Goal: Task Accomplishment & Management: Manage account settings

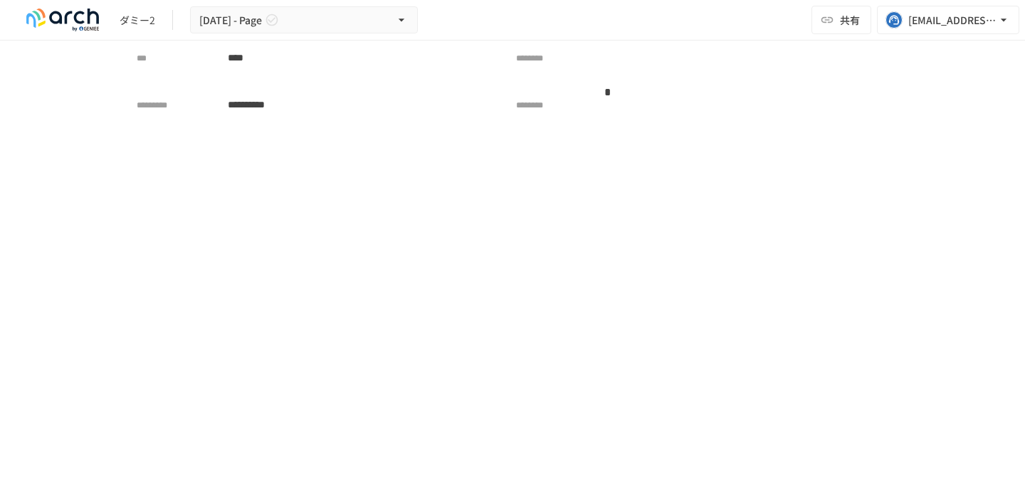
scroll to position [3379, 0]
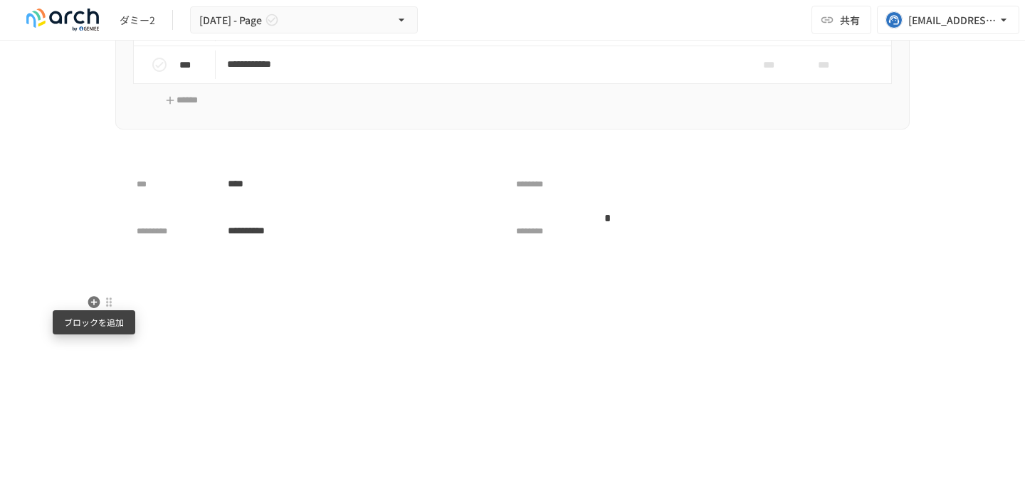
click at [95, 305] on icon "button" at bounding box center [94, 302] width 12 height 12
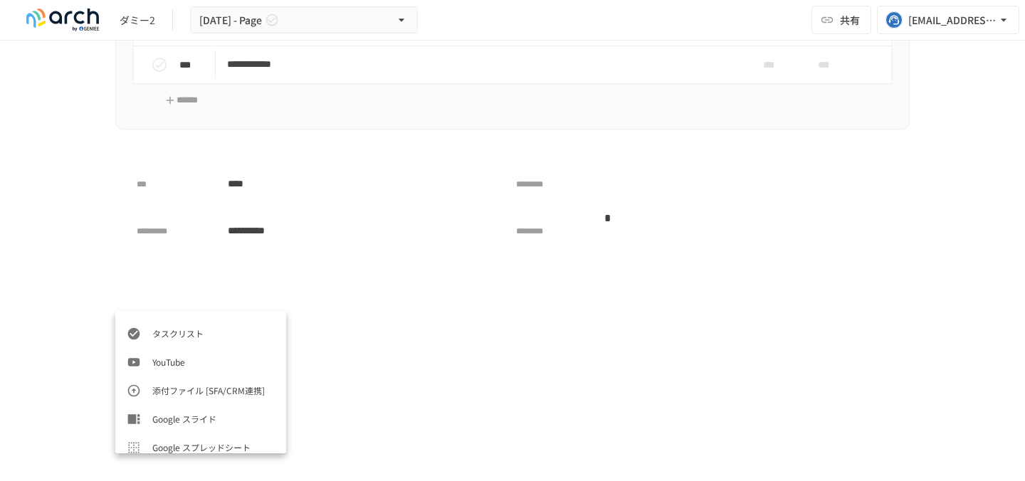
scroll to position [712, 0]
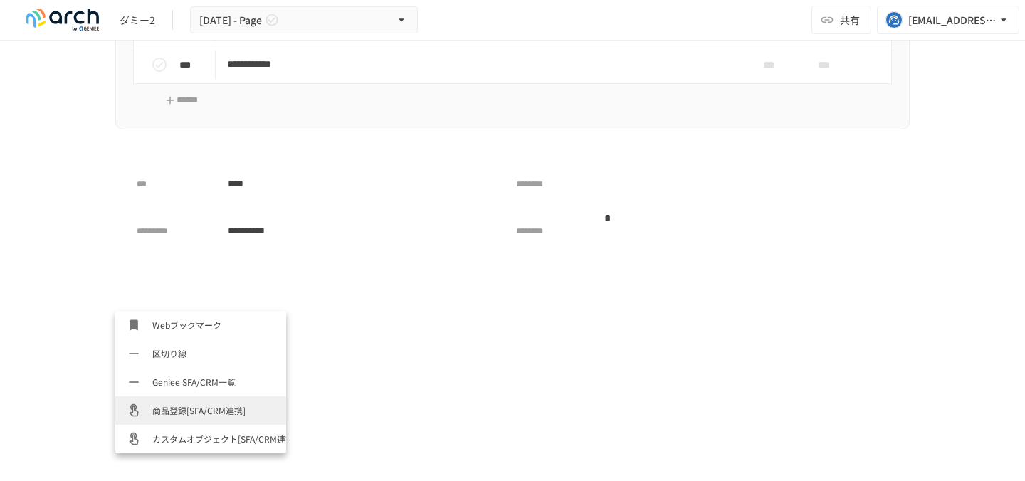
click at [193, 410] on span "商品登録[SFA/CRM連携]" at bounding box center [213, 411] width 122 height 14
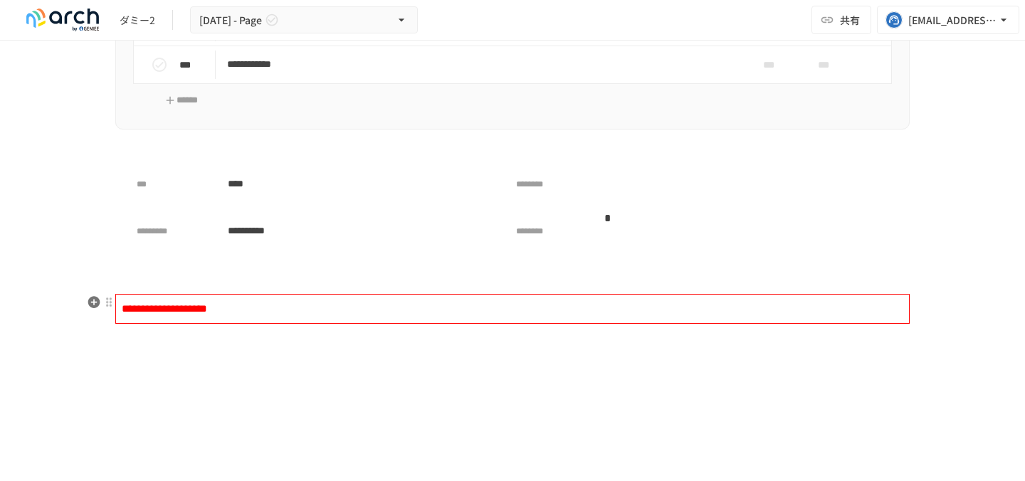
click at [161, 315] on div "**********" at bounding box center [512, 309] width 795 height 30
click at [95, 304] on icon "button" at bounding box center [94, 302] width 12 height 12
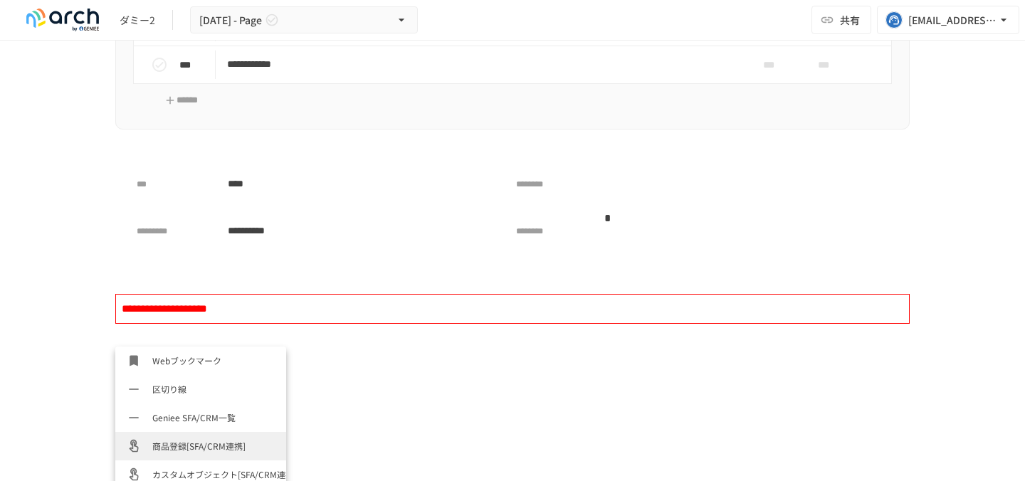
click at [179, 449] on span "商品登録[SFA/CRM連携]" at bounding box center [213, 446] width 122 height 14
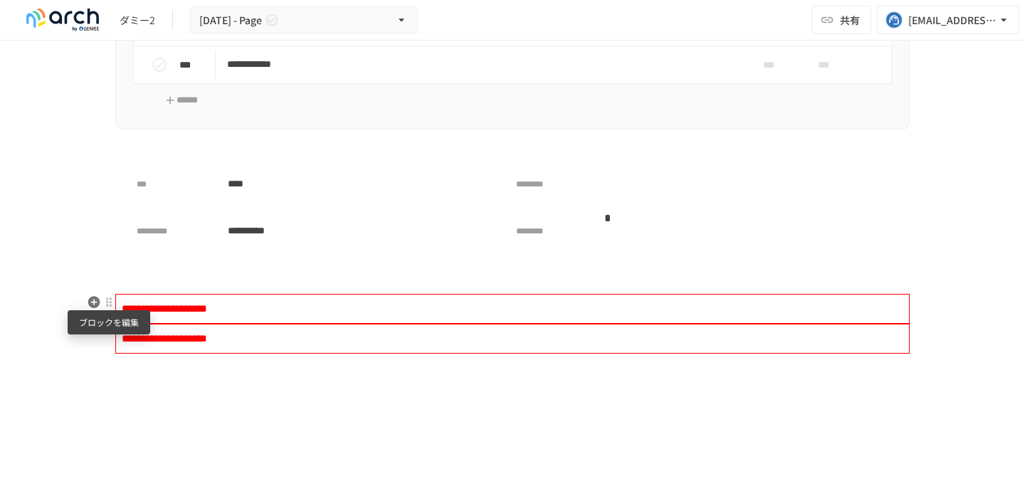
click at [109, 305] on div at bounding box center [108, 302] width 11 height 11
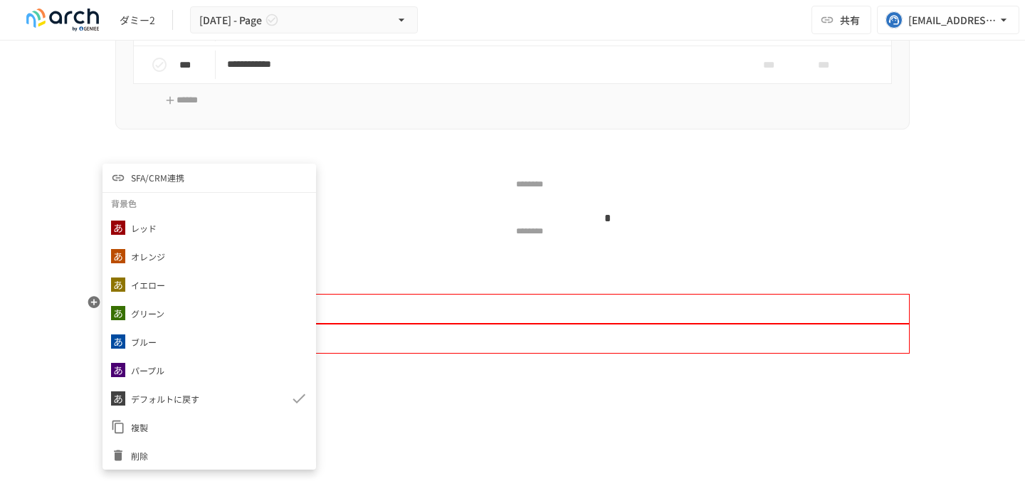
click at [147, 453] on span "削除" at bounding box center [219, 456] width 177 height 14
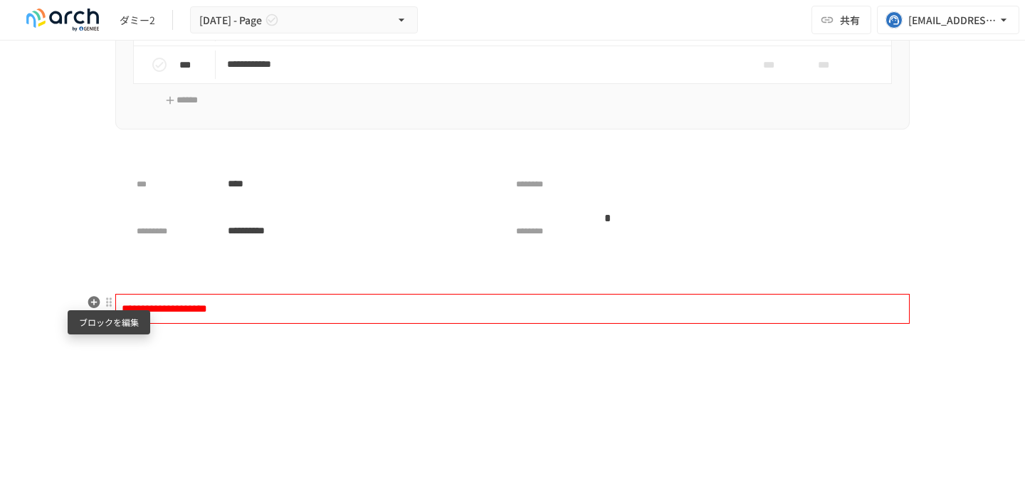
click at [108, 303] on div at bounding box center [108, 302] width 11 height 11
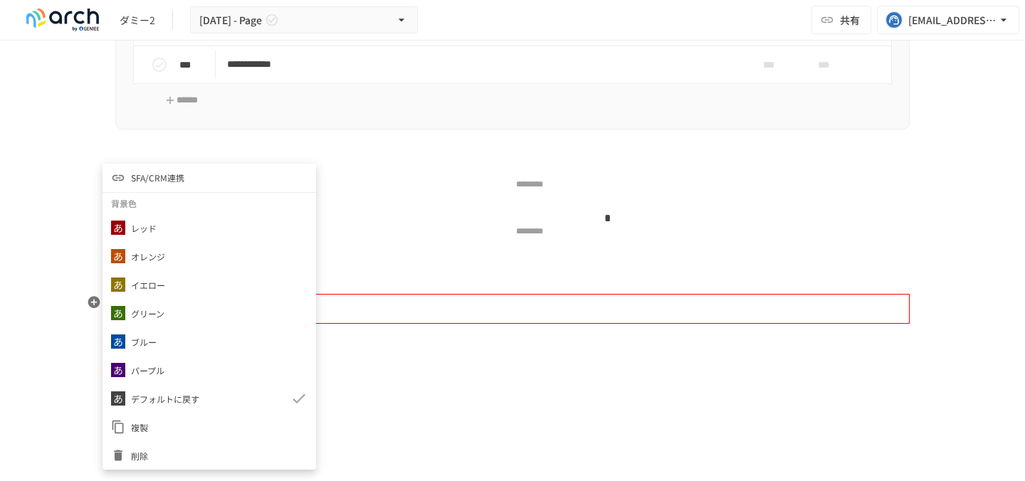
click at [148, 441] on li "削除" at bounding box center [210, 455] width 214 height 28
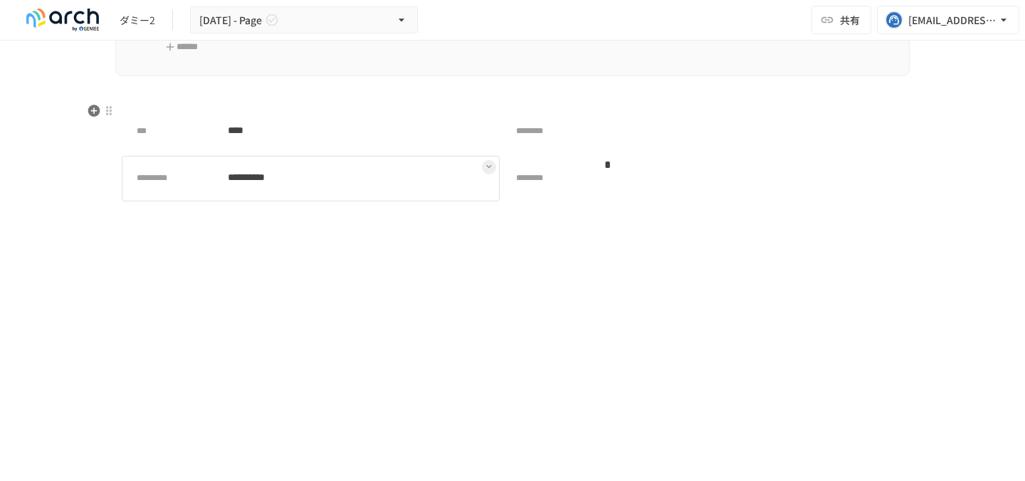
scroll to position [3434, 0]
click at [125, 212] on button at bounding box center [503, 217] width 777 height 14
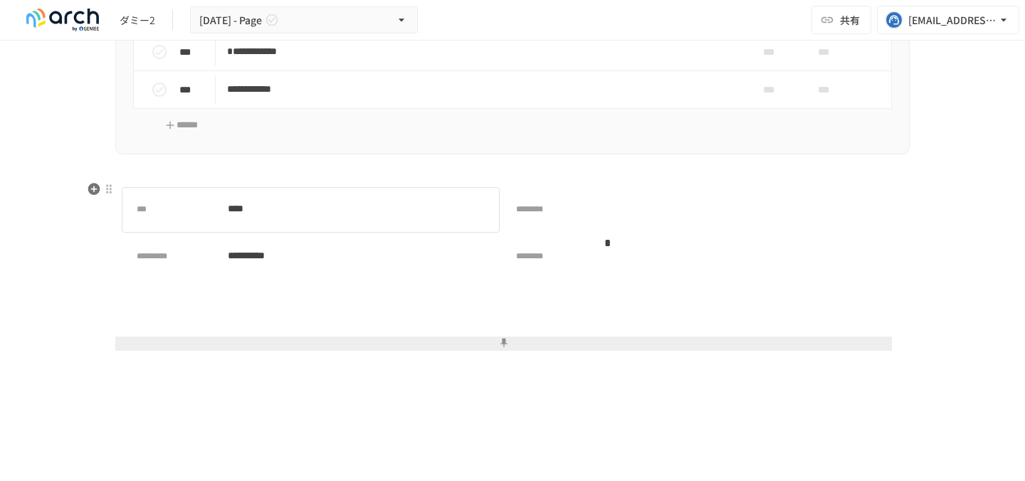
scroll to position [3368, 0]
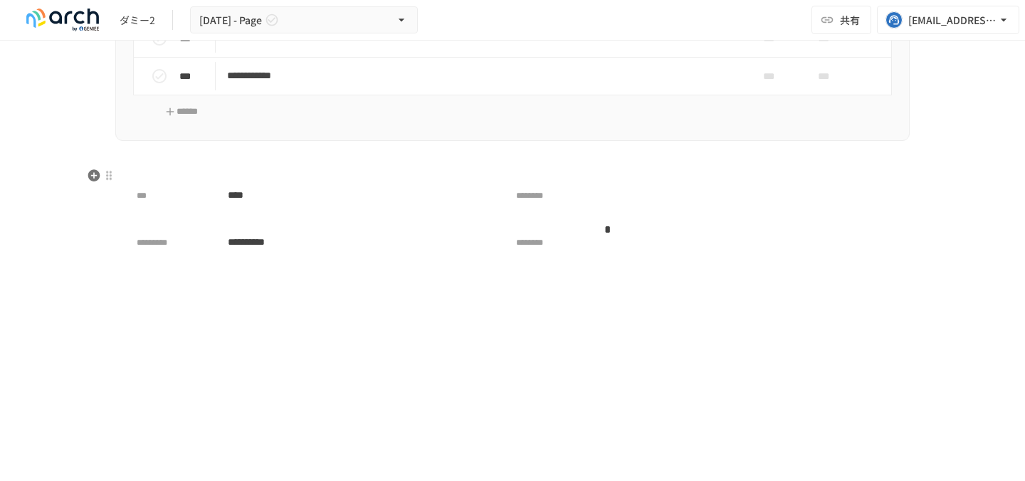
click at [93, 172] on icon "button" at bounding box center [94, 175] width 12 height 12
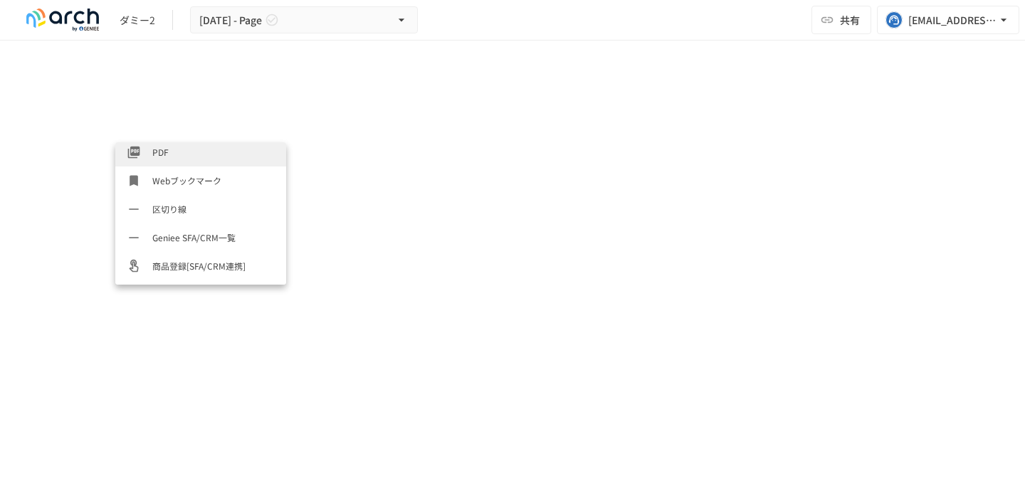
scroll to position [712, 0]
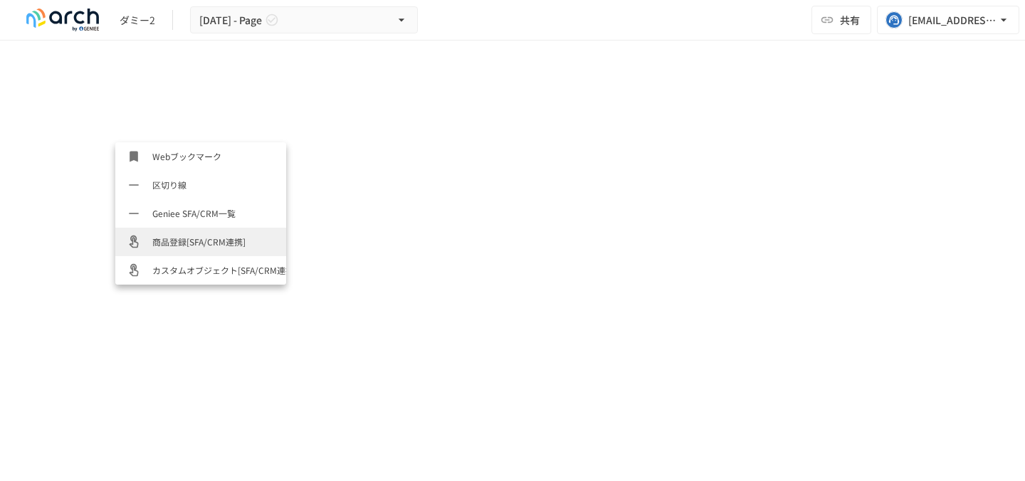
click at [190, 244] on span "商品登録[SFA/CRM連携]" at bounding box center [213, 242] width 122 height 14
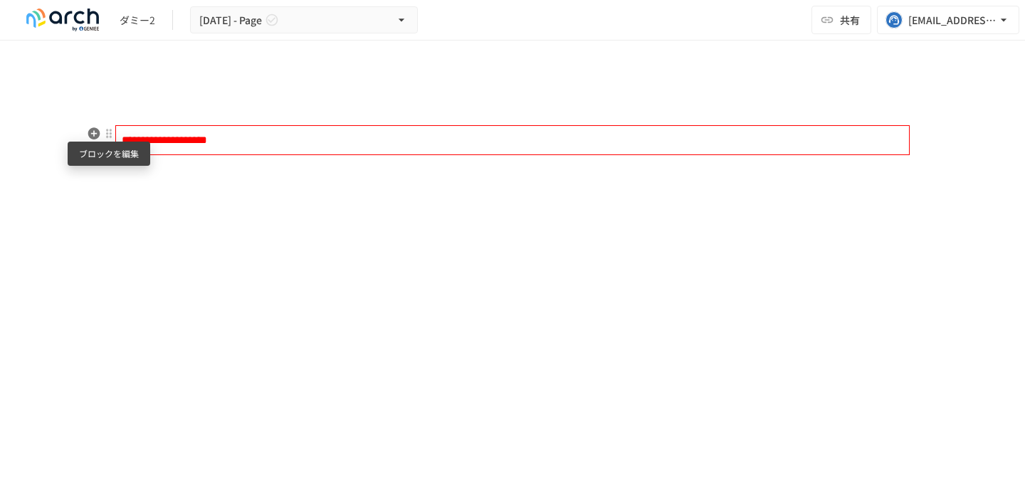
click at [109, 130] on div at bounding box center [108, 133] width 11 height 11
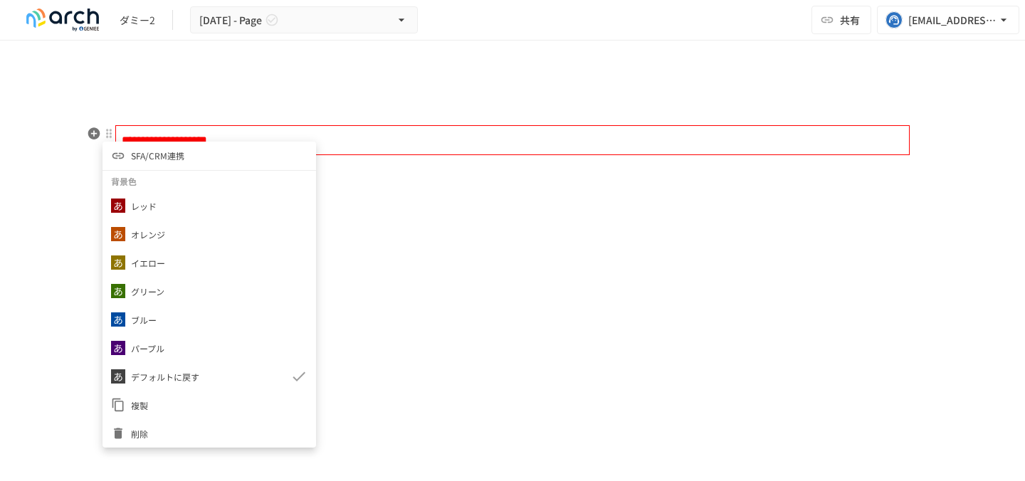
click at [164, 424] on li "削除" at bounding box center [210, 433] width 214 height 28
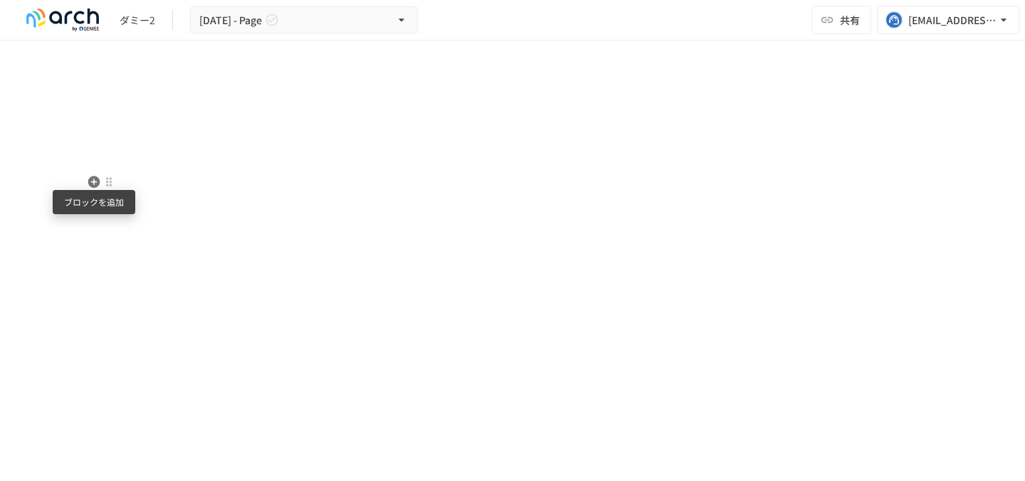
click at [91, 179] on icon "button" at bounding box center [94, 182] width 12 height 12
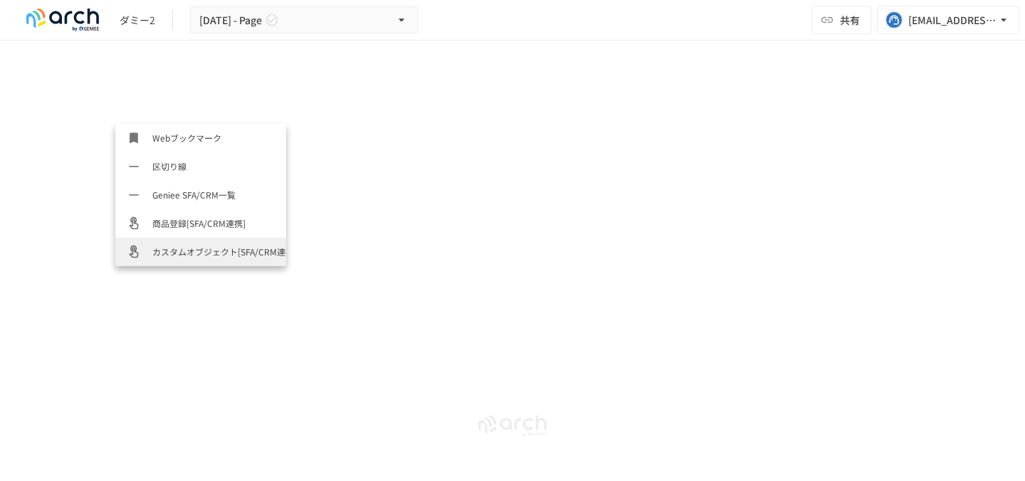
click at [194, 244] on li "カスタムオブジェクト[SFA/CRM連携]" at bounding box center [200, 252] width 171 height 28
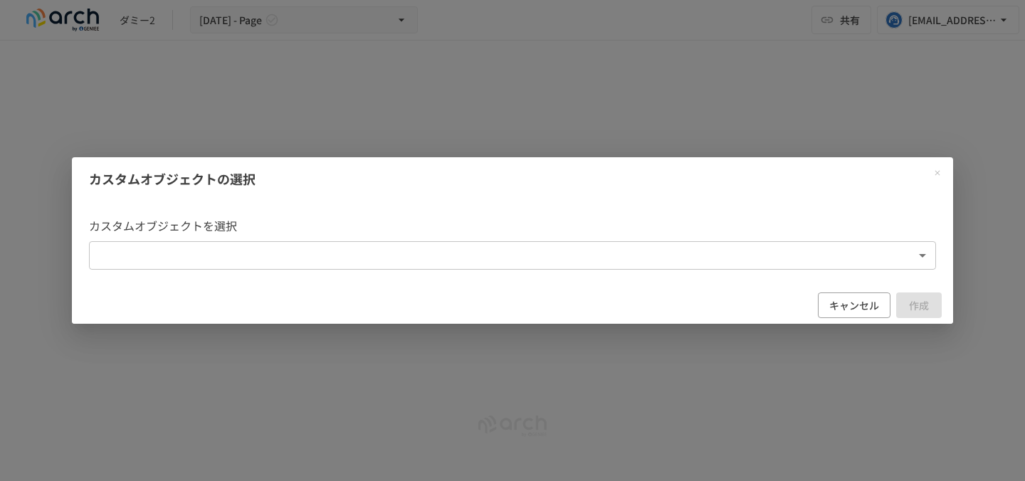
click at [194, 244] on body "**********" at bounding box center [512, 225] width 1025 height 451
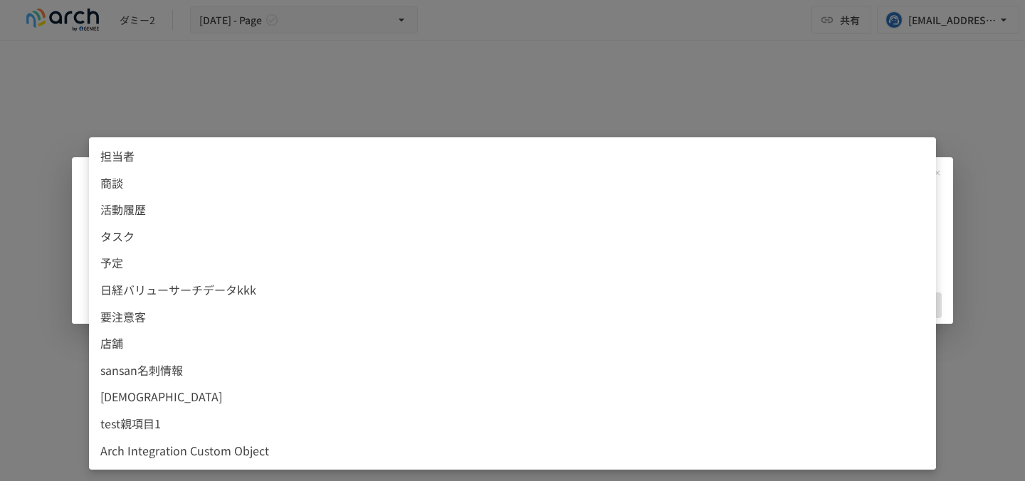
click at [190, 304] on li "要注意客" at bounding box center [512, 317] width 847 height 27
type input "**********"
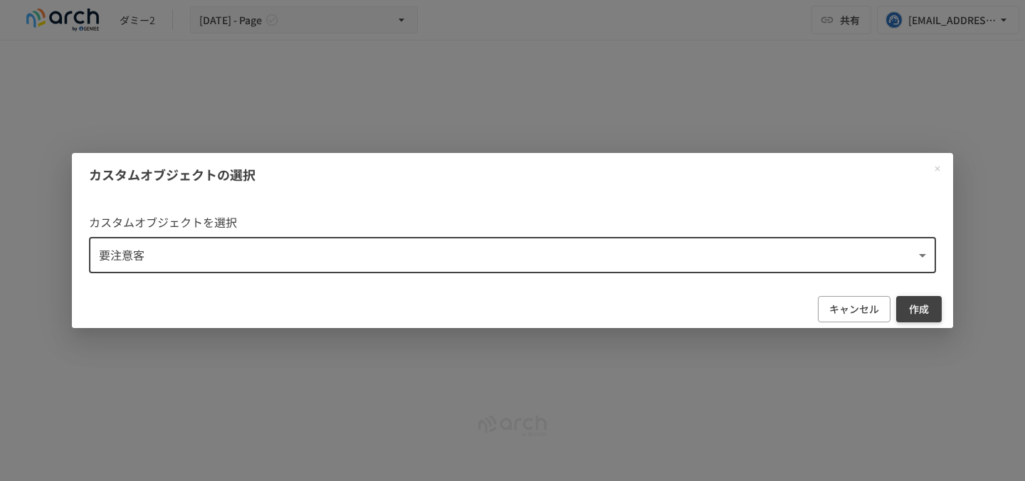
click at [920, 309] on button "作成" at bounding box center [919, 309] width 46 height 26
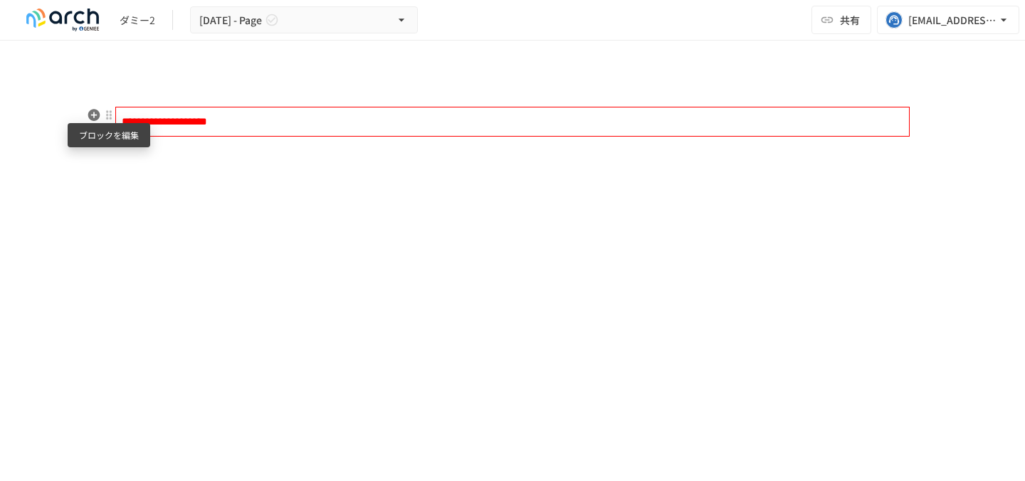
click at [107, 113] on div at bounding box center [108, 115] width 11 height 11
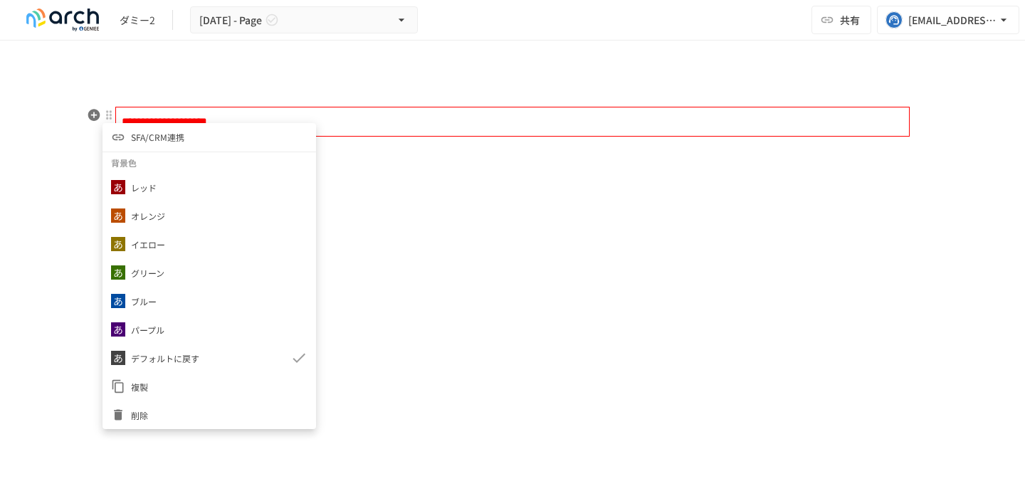
click at [186, 406] on li "削除" at bounding box center [210, 415] width 214 height 28
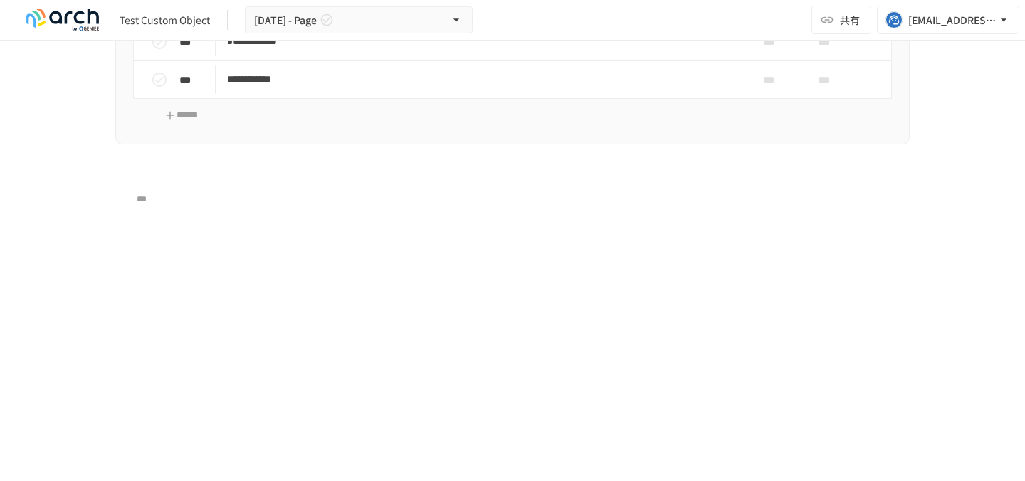
scroll to position [3403, 0]
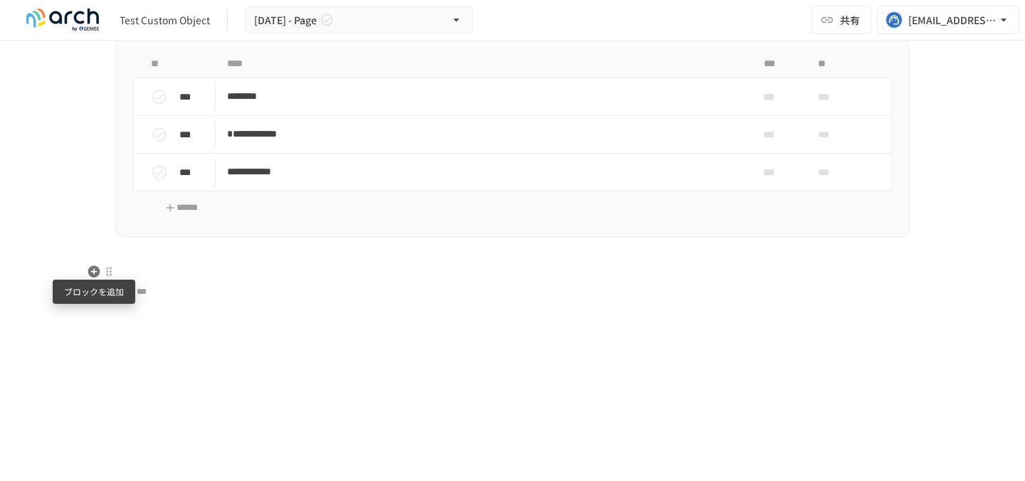
click at [92, 265] on icon "button" at bounding box center [94, 272] width 14 height 14
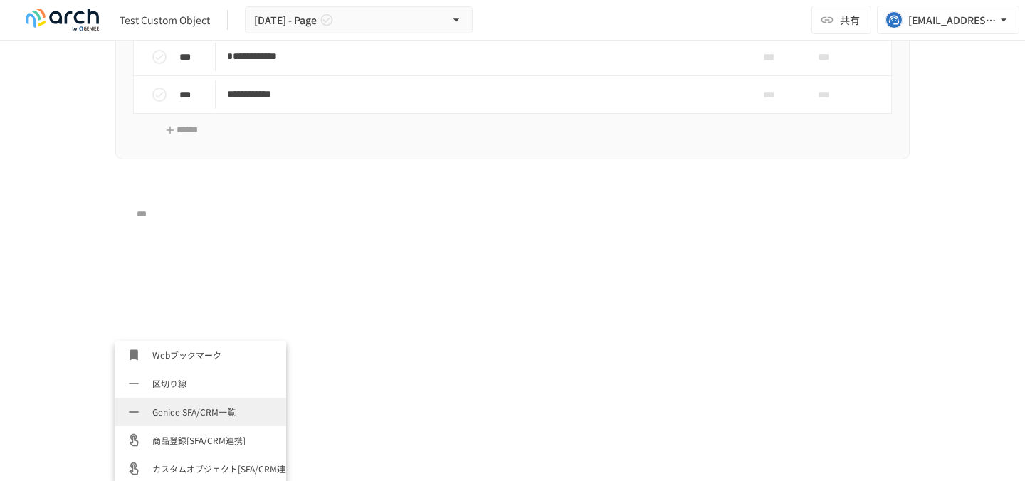
scroll to position [80, 0]
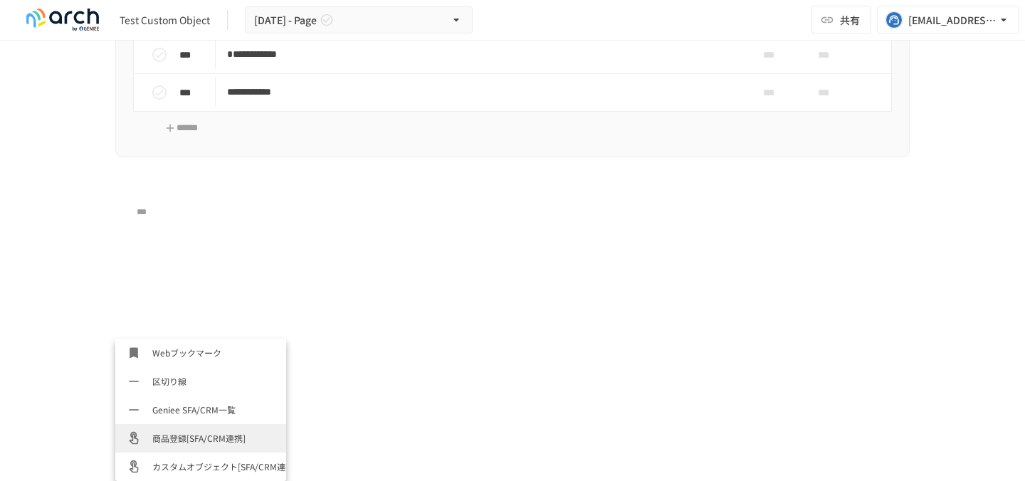
click at [169, 443] on span "商品登録[SFA/CRM連携]" at bounding box center [213, 438] width 122 height 14
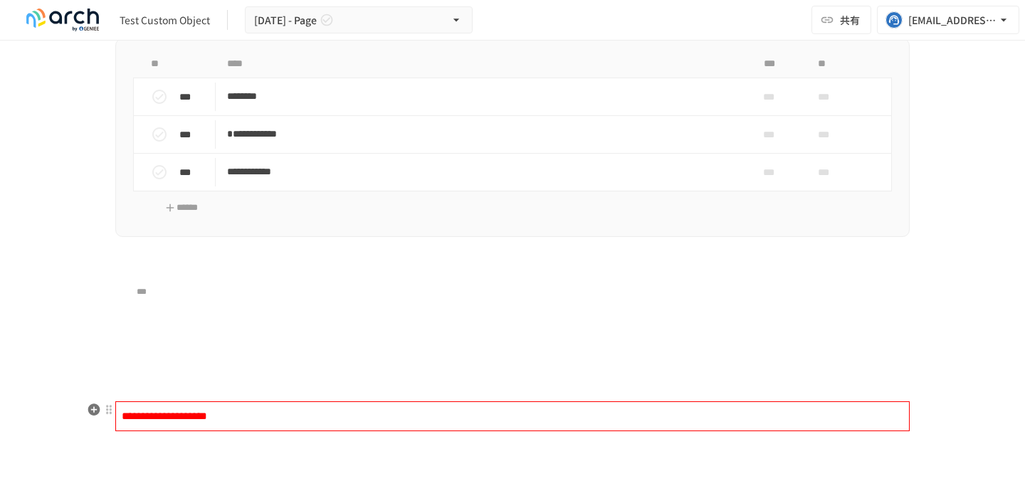
scroll to position [3443, 0]
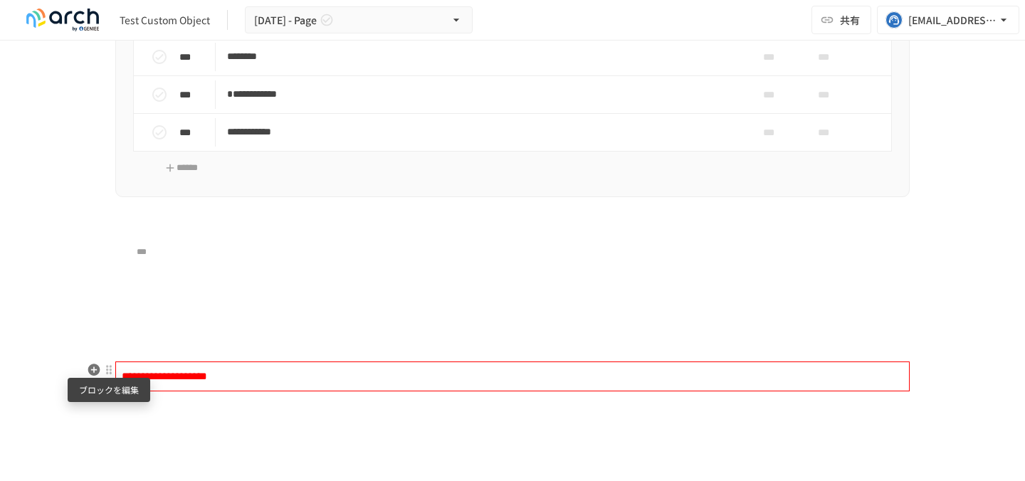
click at [112, 375] on div at bounding box center [108, 370] width 11 height 11
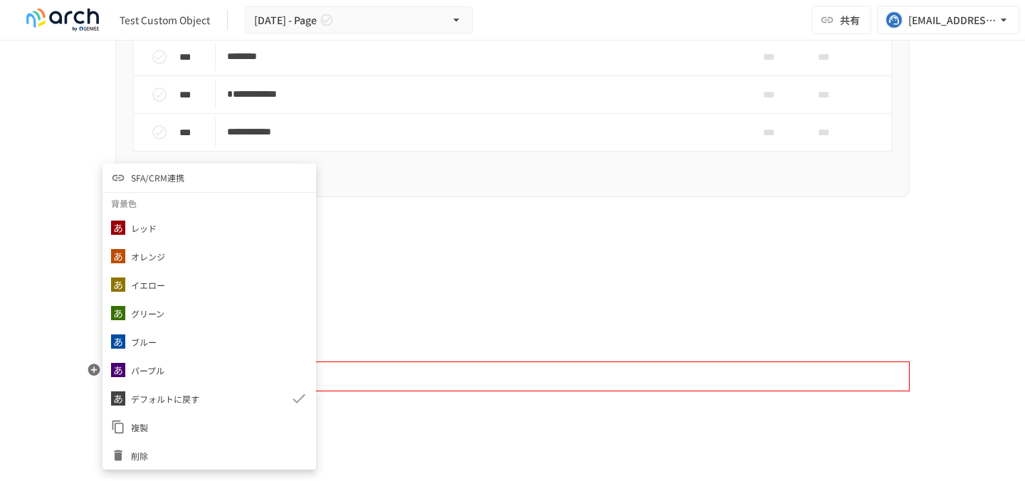
click at [184, 459] on span "削除" at bounding box center [219, 456] width 177 height 14
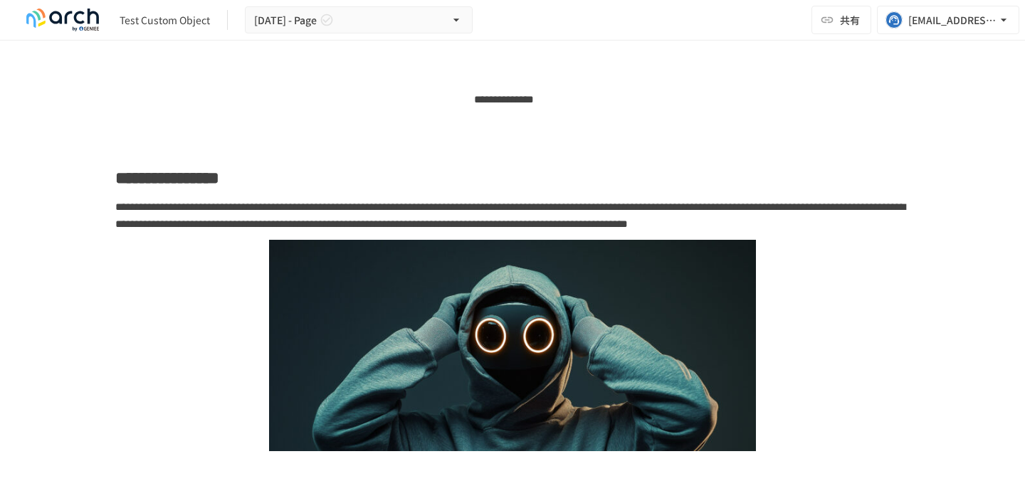
scroll to position [171, 0]
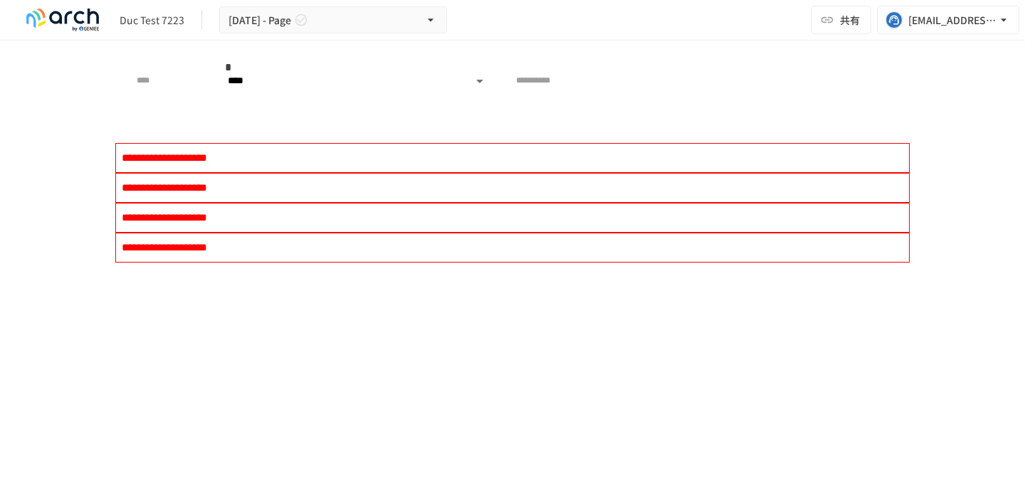
scroll to position [5277, 0]
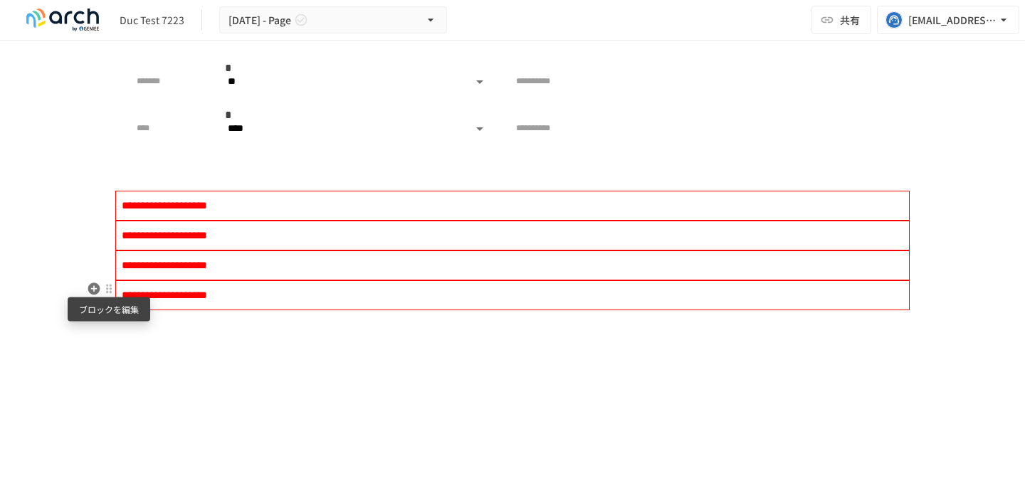
click at [109, 287] on div at bounding box center [108, 288] width 11 height 11
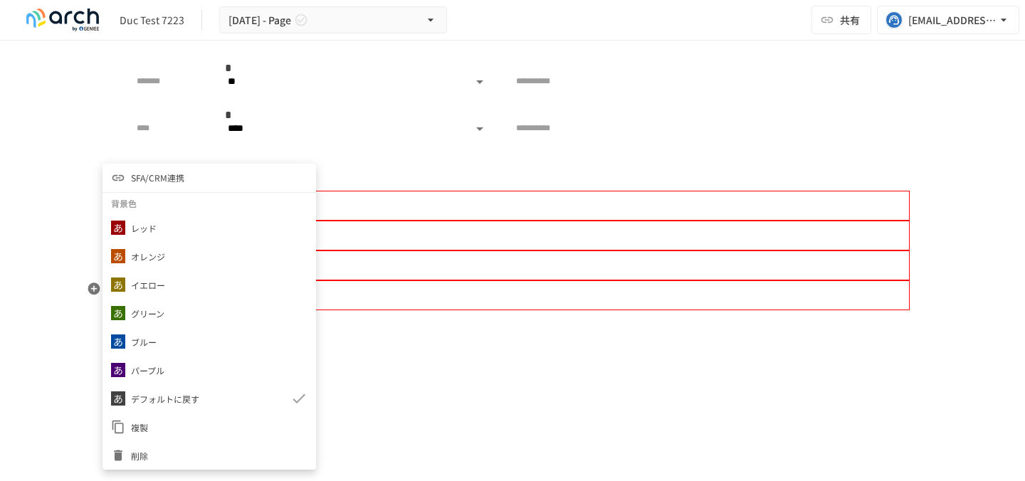
click at [169, 169] on li "SFA/CRM連携" at bounding box center [210, 178] width 214 height 28
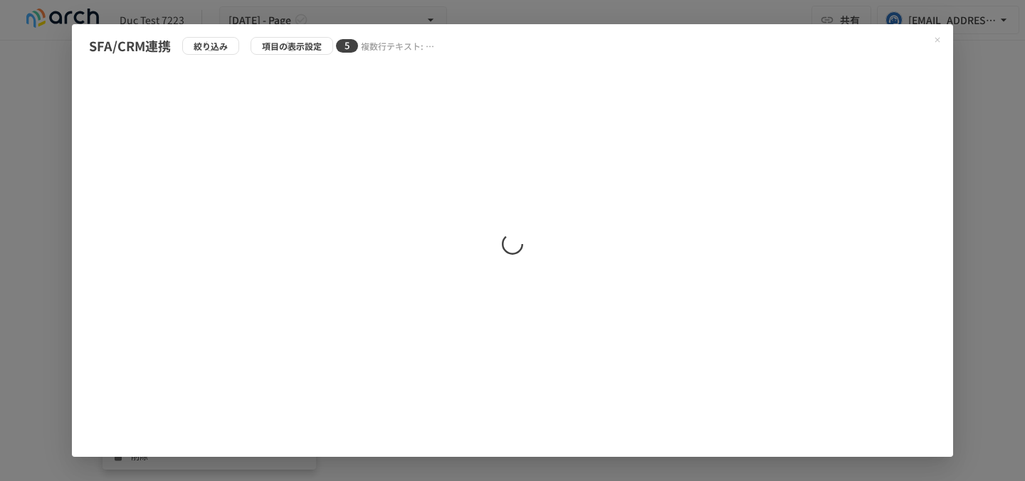
click at [44, 204] on div "SFA/CRM連携 絞り込み 項目の表示設定 5 複数行テキスト: リッチテキスト: テスト８１４: 選択ルックアップテスト: callto" at bounding box center [512, 240] width 1025 height 481
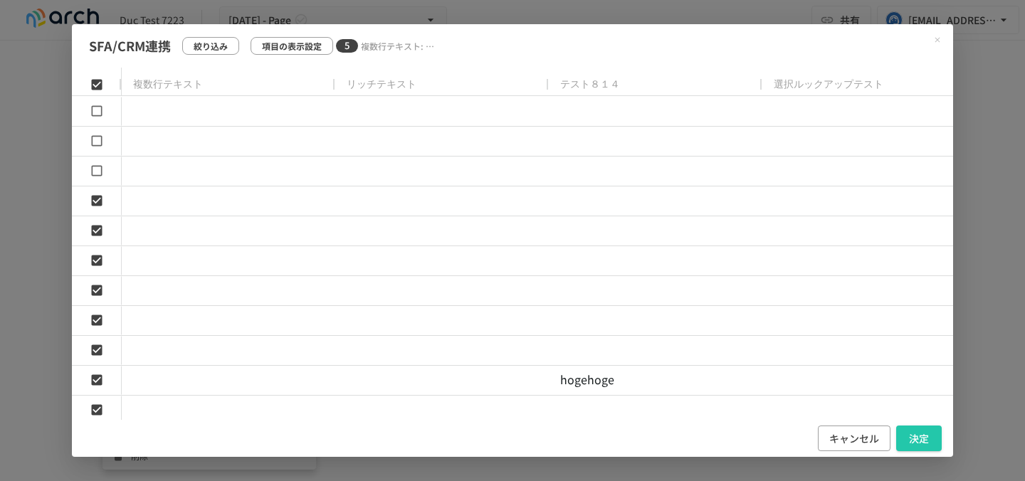
click at [937, 38] on icon "Close modal" at bounding box center [937, 40] width 9 height 9
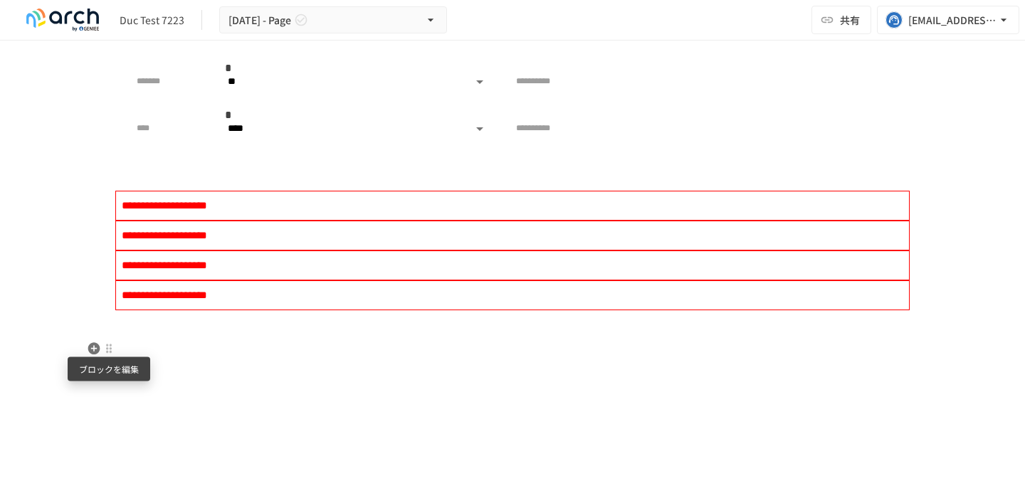
click at [110, 353] on div at bounding box center [108, 348] width 11 height 11
click at [88, 347] on div at bounding box center [512, 240] width 1025 height 481
click at [95, 347] on icon "button" at bounding box center [94, 348] width 12 height 12
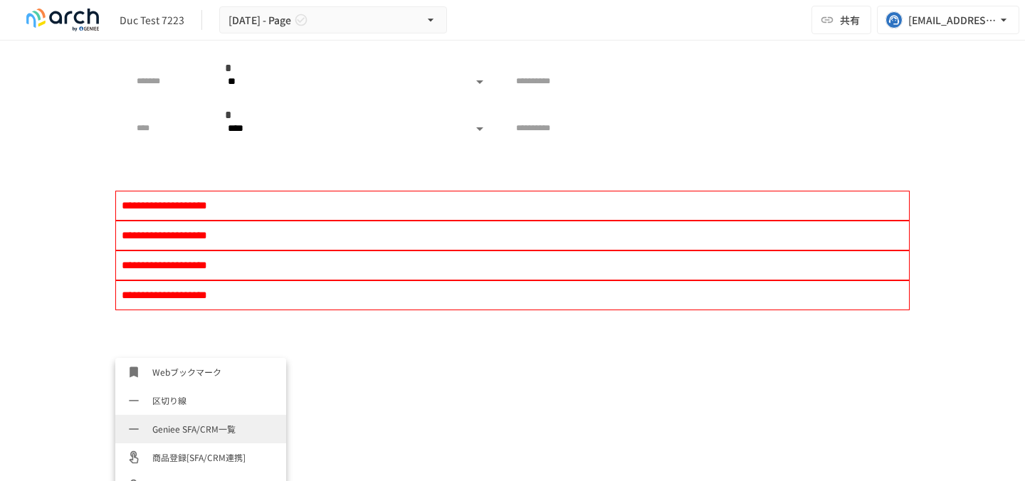
scroll to position [19, 0]
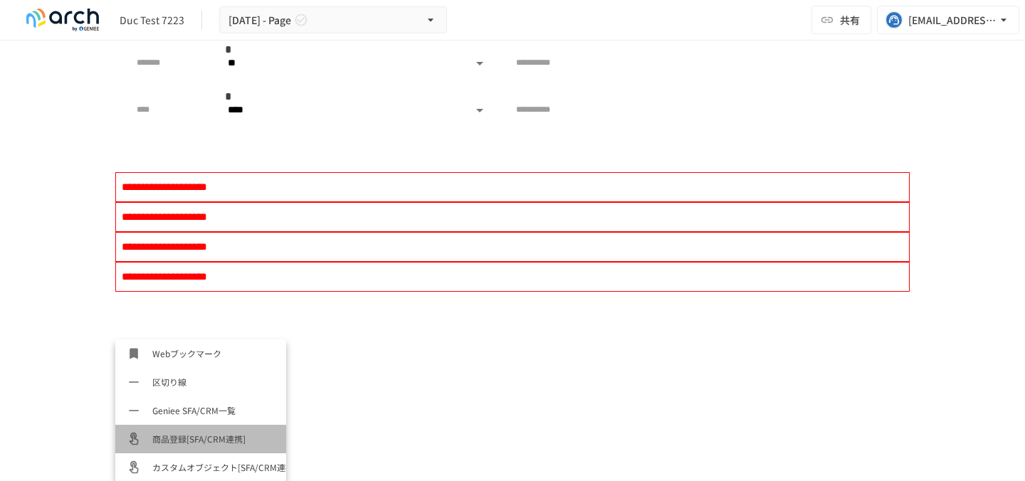
click at [184, 443] on span "商品登録[SFA/CRM連携]" at bounding box center [213, 439] width 122 height 14
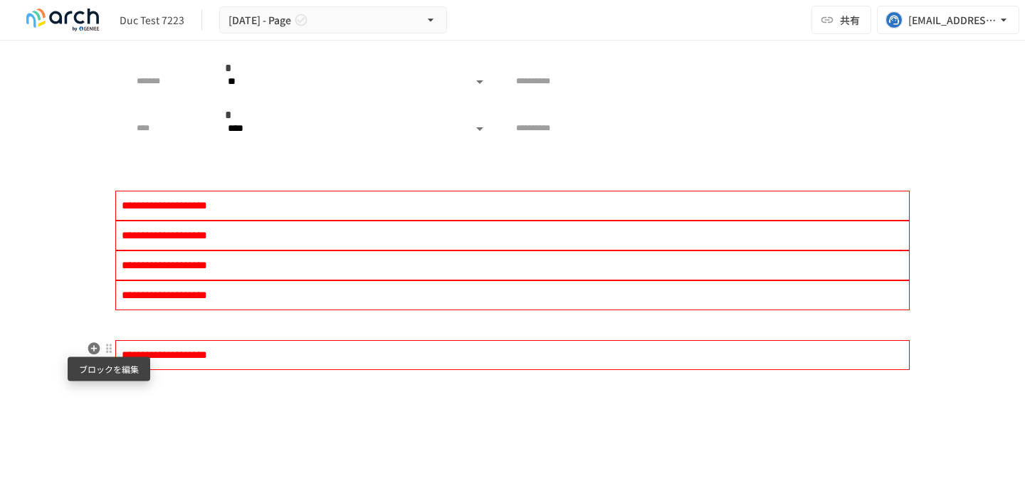
click at [109, 355] on div at bounding box center [109, 348] width 13 height 17
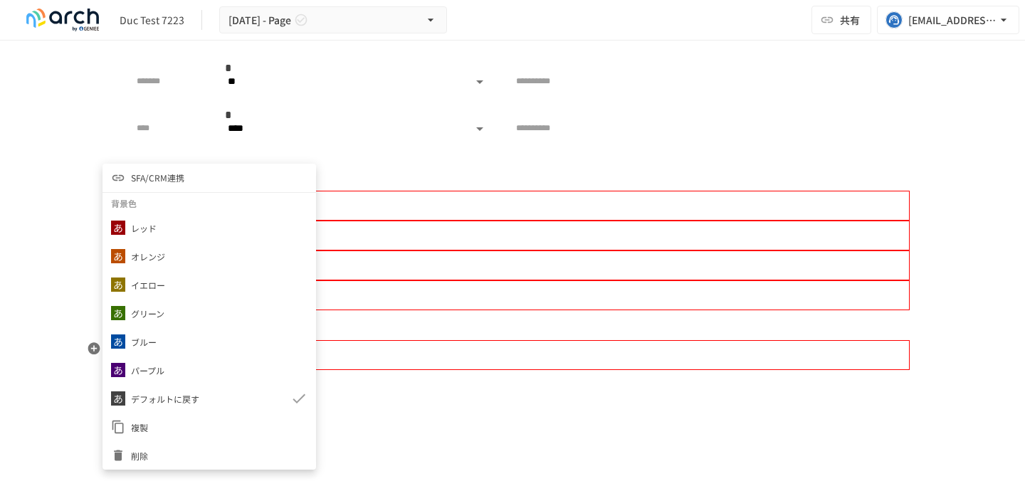
click at [182, 171] on span "SFA/CRM連携" at bounding box center [157, 178] width 53 height 14
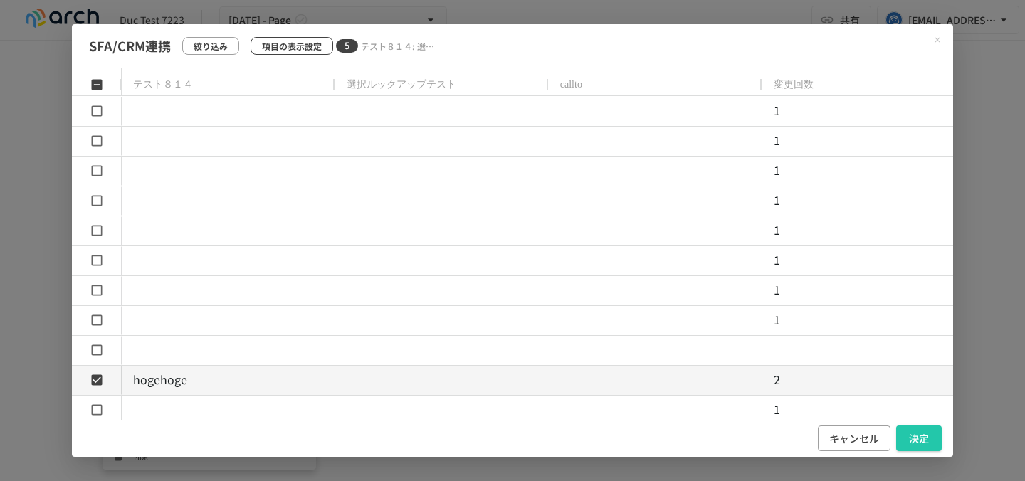
click at [315, 49] on p "項目の表示設定" at bounding box center [292, 46] width 60 height 14
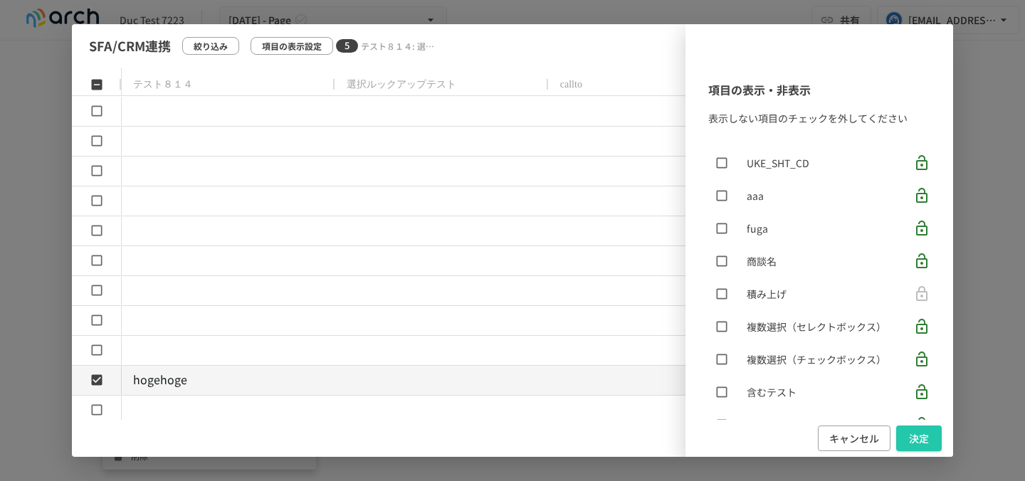
scroll to position [320, 0]
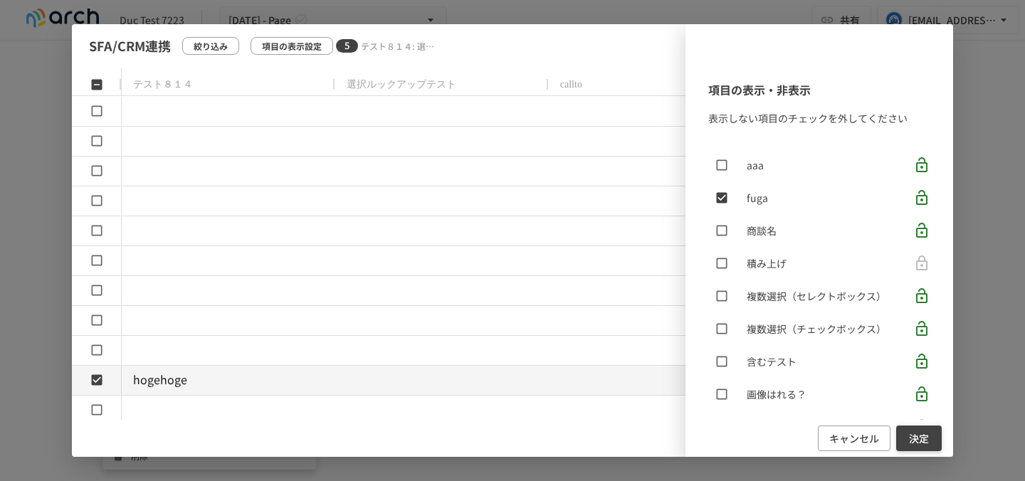
click at [918, 431] on button "決定" at bounding box center [919, 439] width 46 height 26
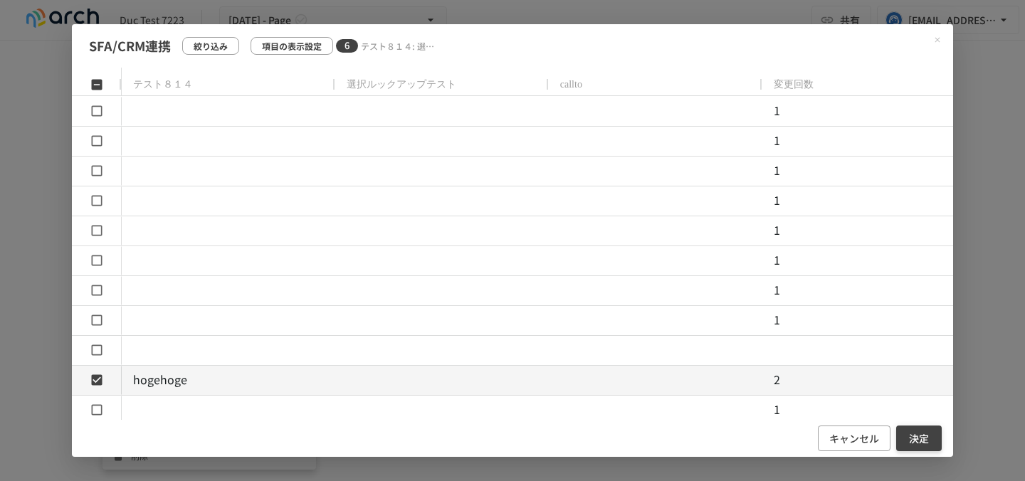
click at [918, 436] on button "決定" at bounding box center [919, 439] width 46 height 26
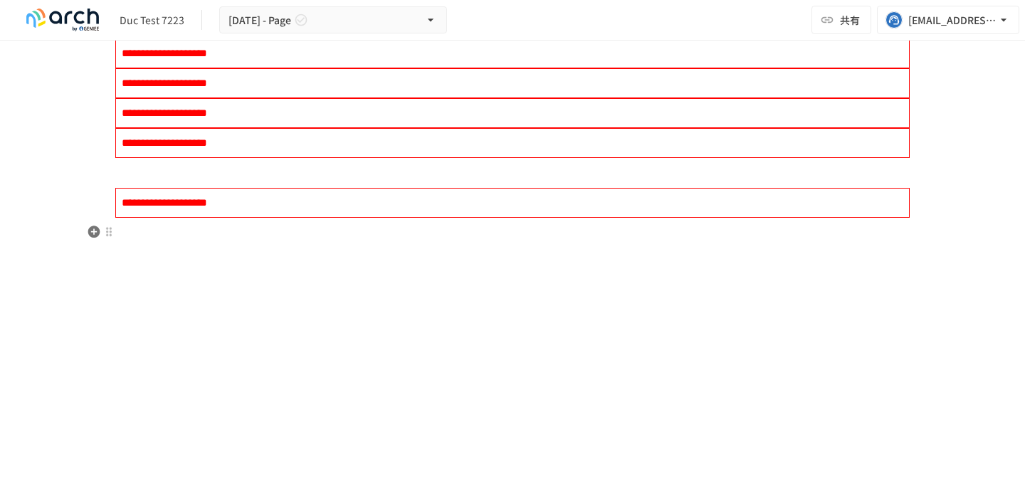
scroll to position [5428, 0]
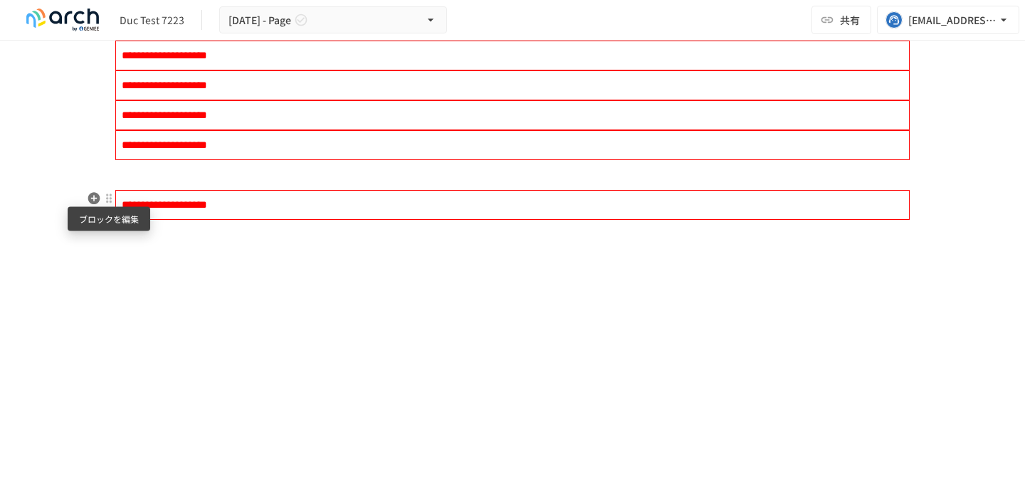
click at [105, 197] on div at bounding box center [108, 198] width 11 height 11
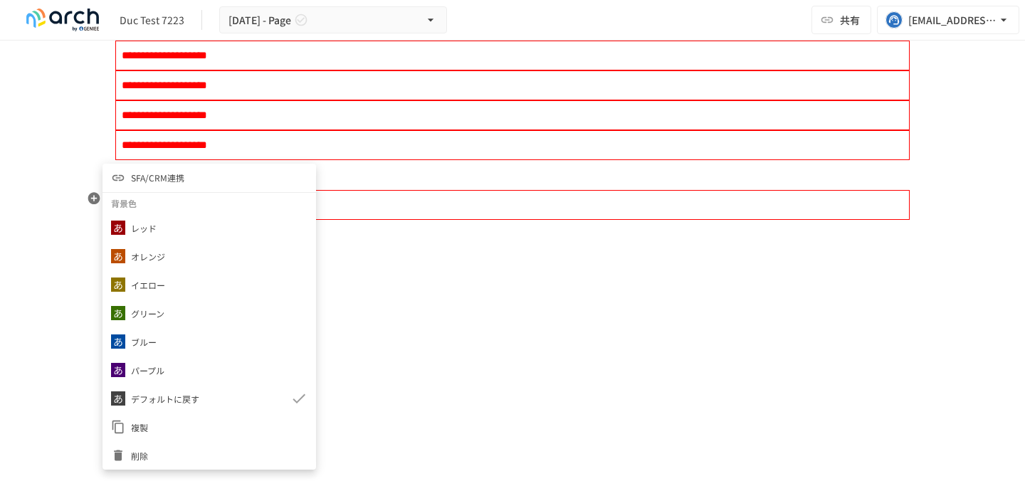
click at [137, 185] on li "SFA/CRM連携" at bounding box center [210, 178] width 214 height 28
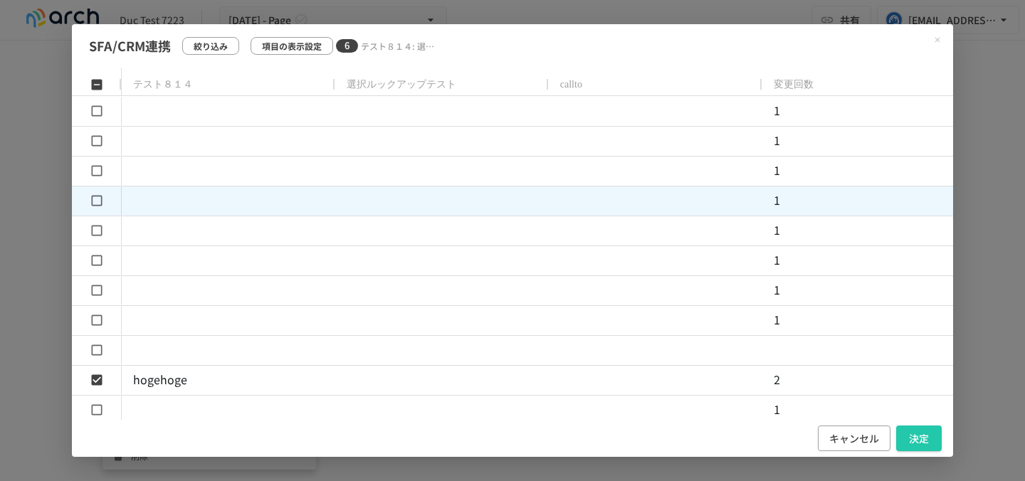
scroll to position [0, 72]
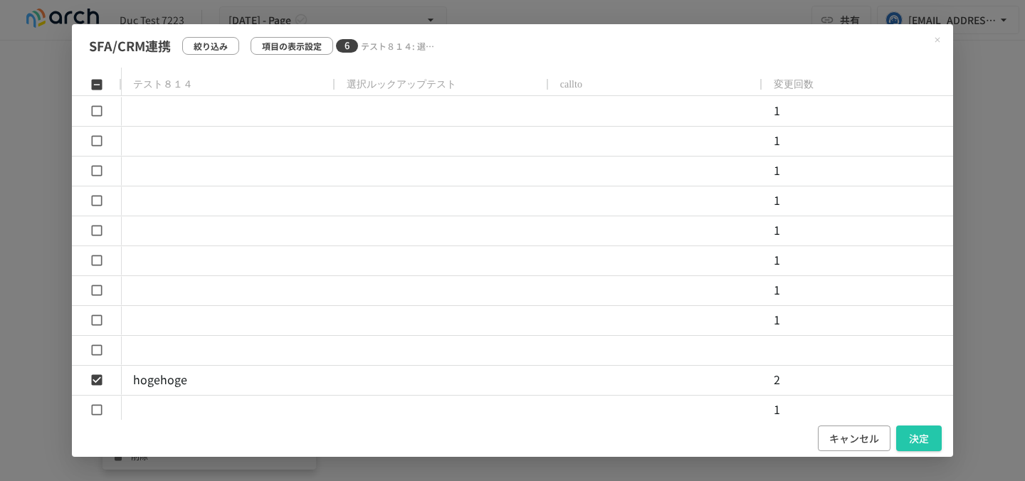
click at [858, 452] on div "キャンセル 決定" at bounding box center [512, 439] width 881 height 38
click at [850, 439] on button "キャンセル" at bounding box center [854, 439] width 73 height 26
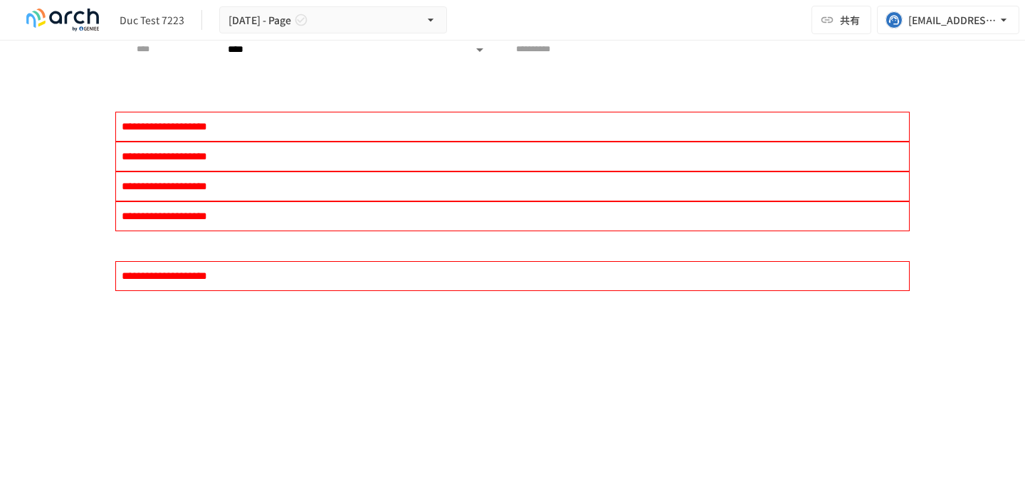
scroll to position [5350, 0]
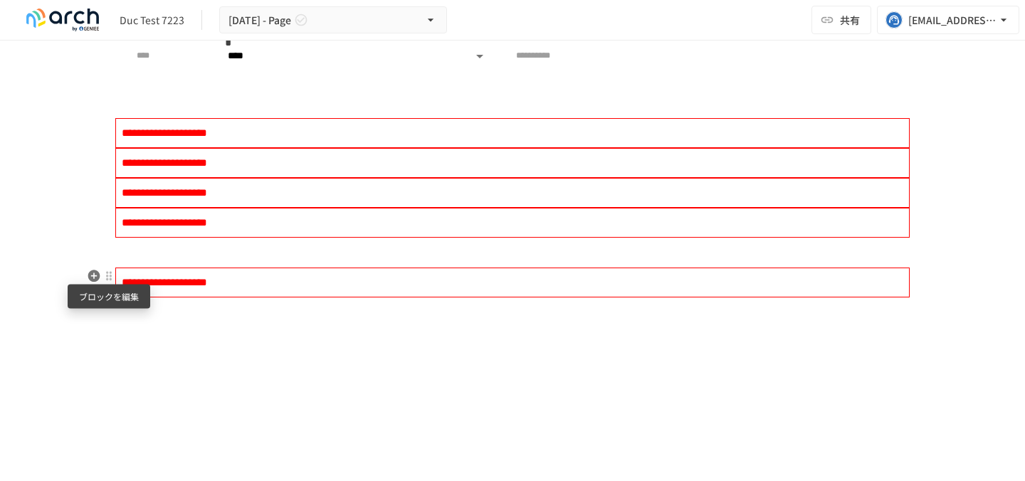
click at [109, 278] on div at bounding box center [108, 276] width 11 height 11
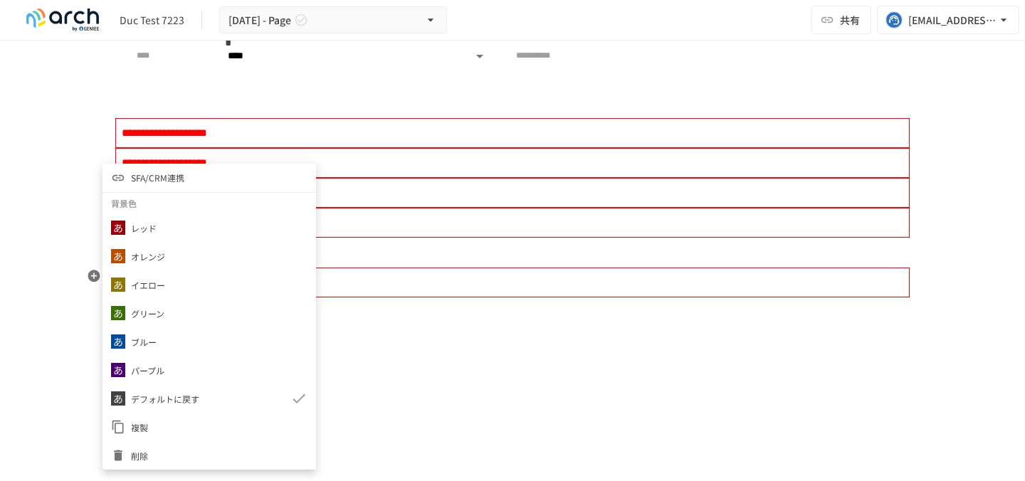
click at [165, 172] on span "SFA/CRM連携" at bounding box center [157, 178] width 53 height 14
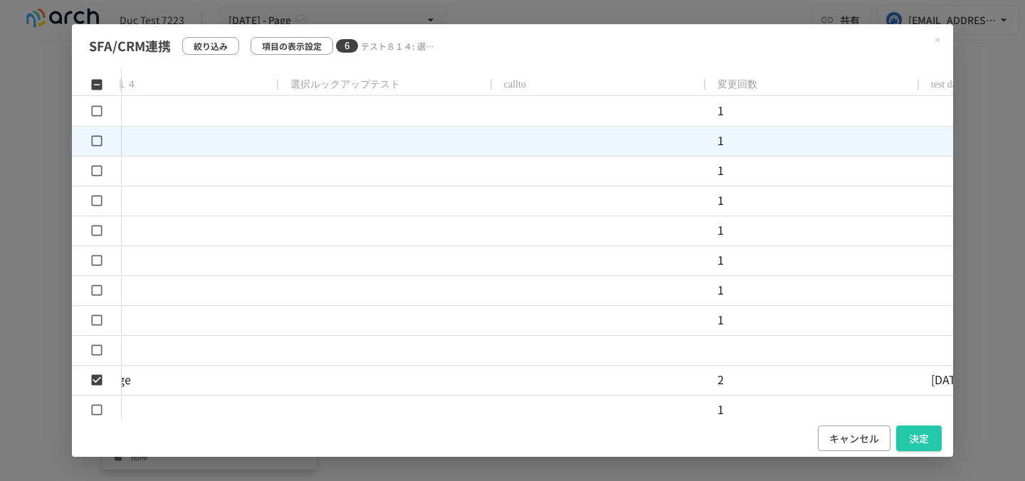
scroll to position [0, 0]
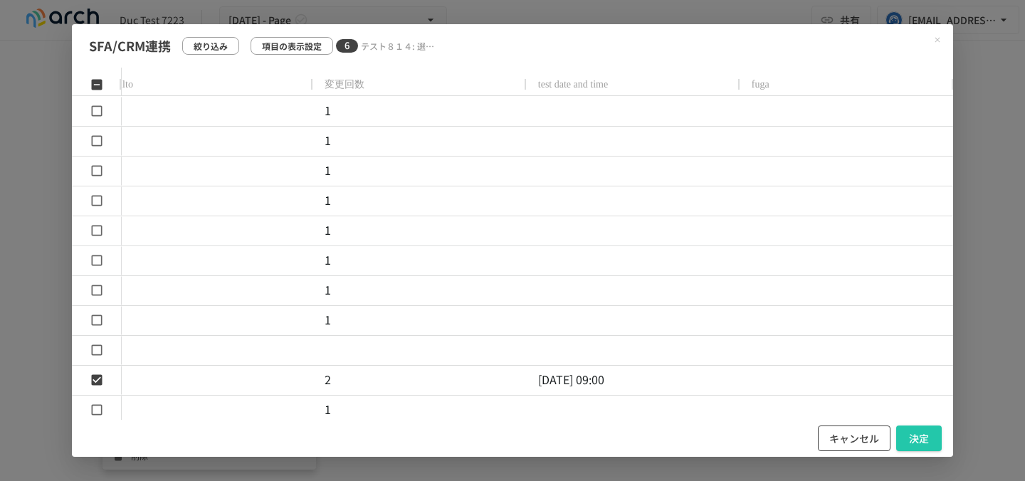
click at [830, 445] on button "キャンセル" at bounding box center [854, 439] width 73 height 26
